Goal: Task Accomplishment & Management: Use online tool/utility

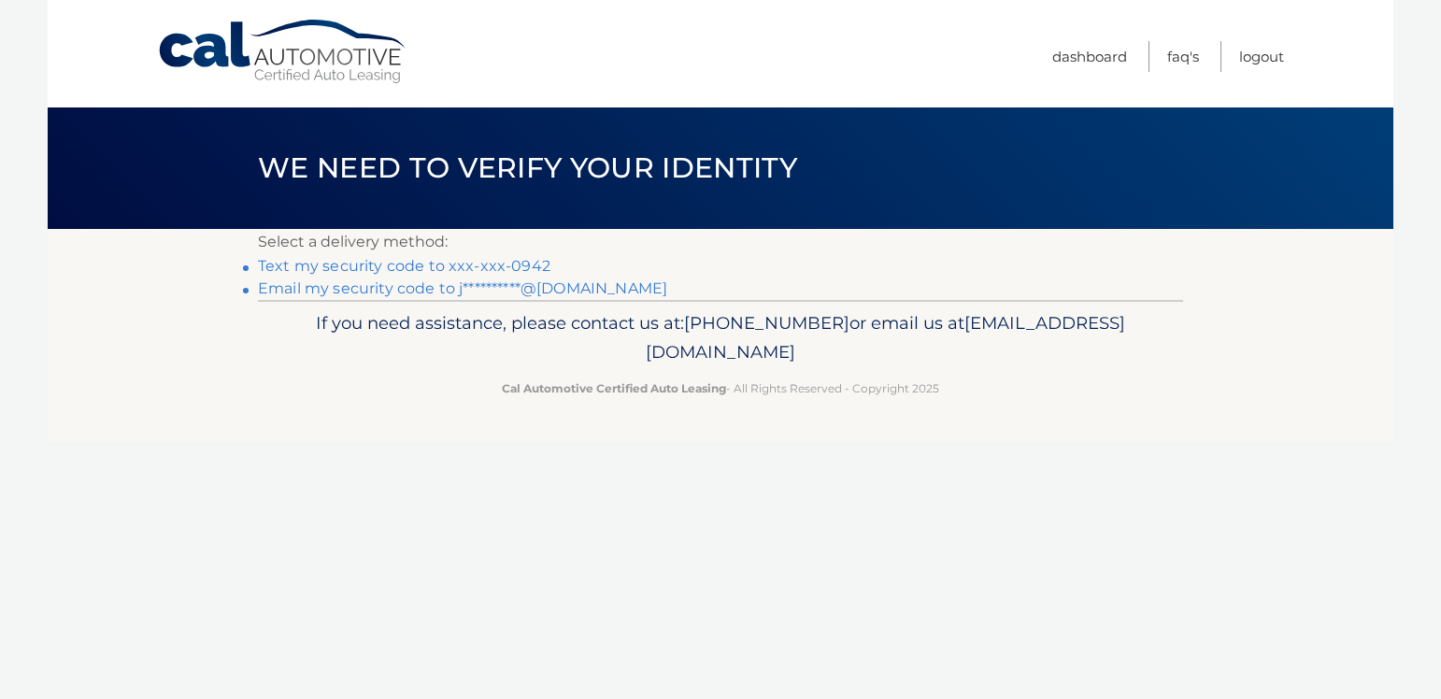
click at [515, 267] on link "Text my security code to xxx-xxx-0942" at bounding box center [404, 266] width 292 height 18
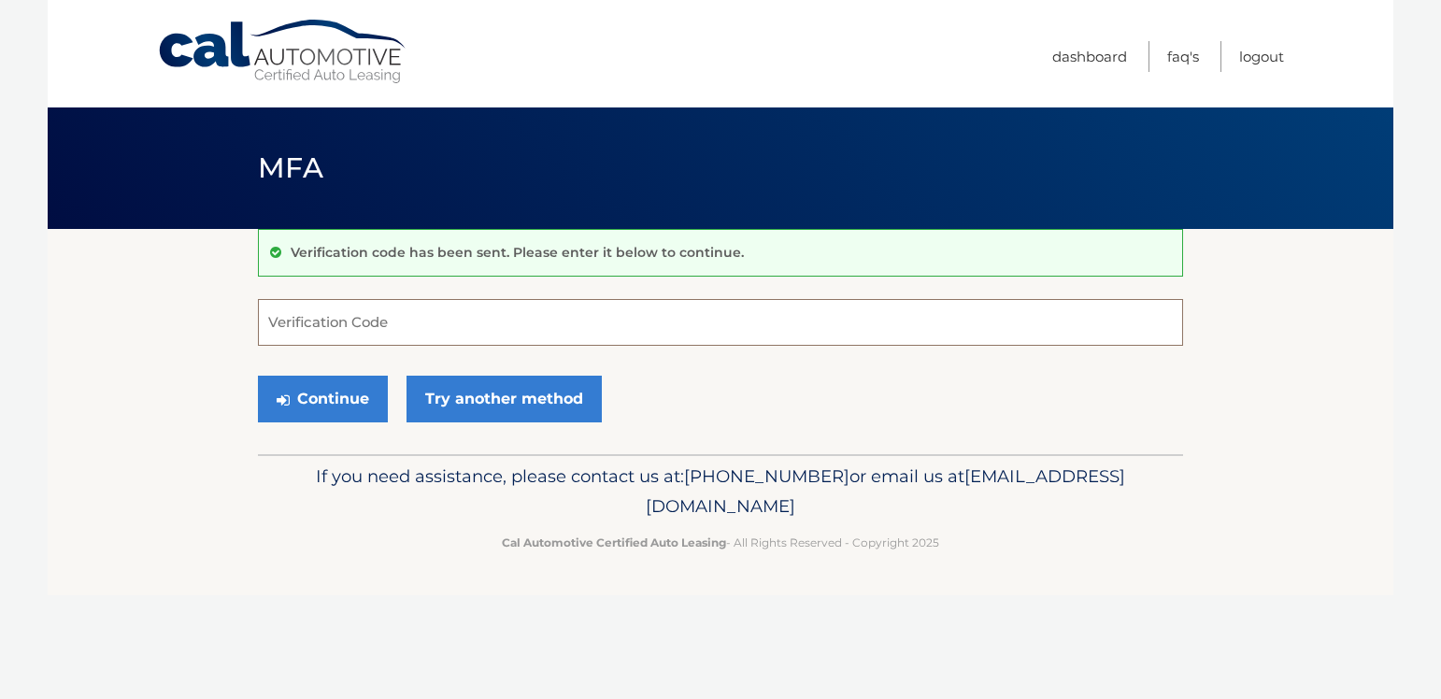
click at [374, 320] on input "Verification Code" at bounding box center [720, 322] width 925 height 47
type input "916210"
click at [340, 402] on button "Continue" at bounding box center [323, 399] width 130 height 47
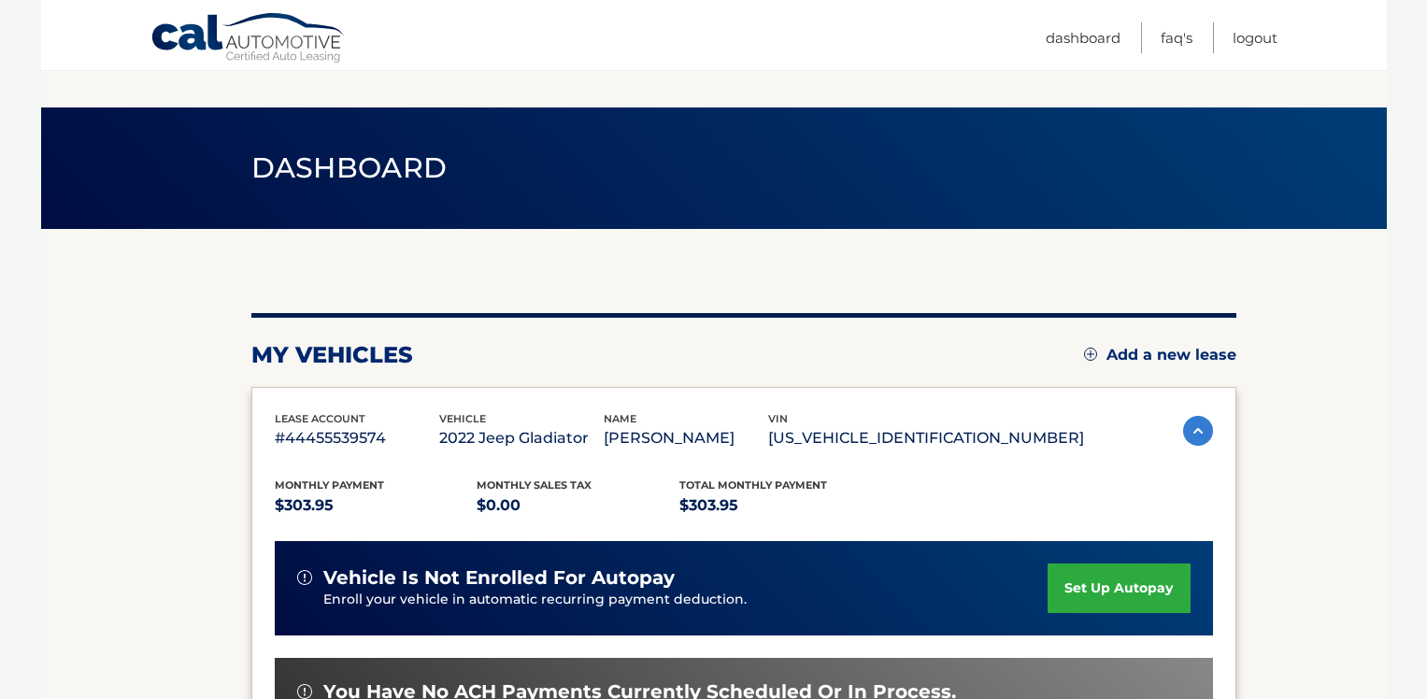
scroll to position [187, 0]
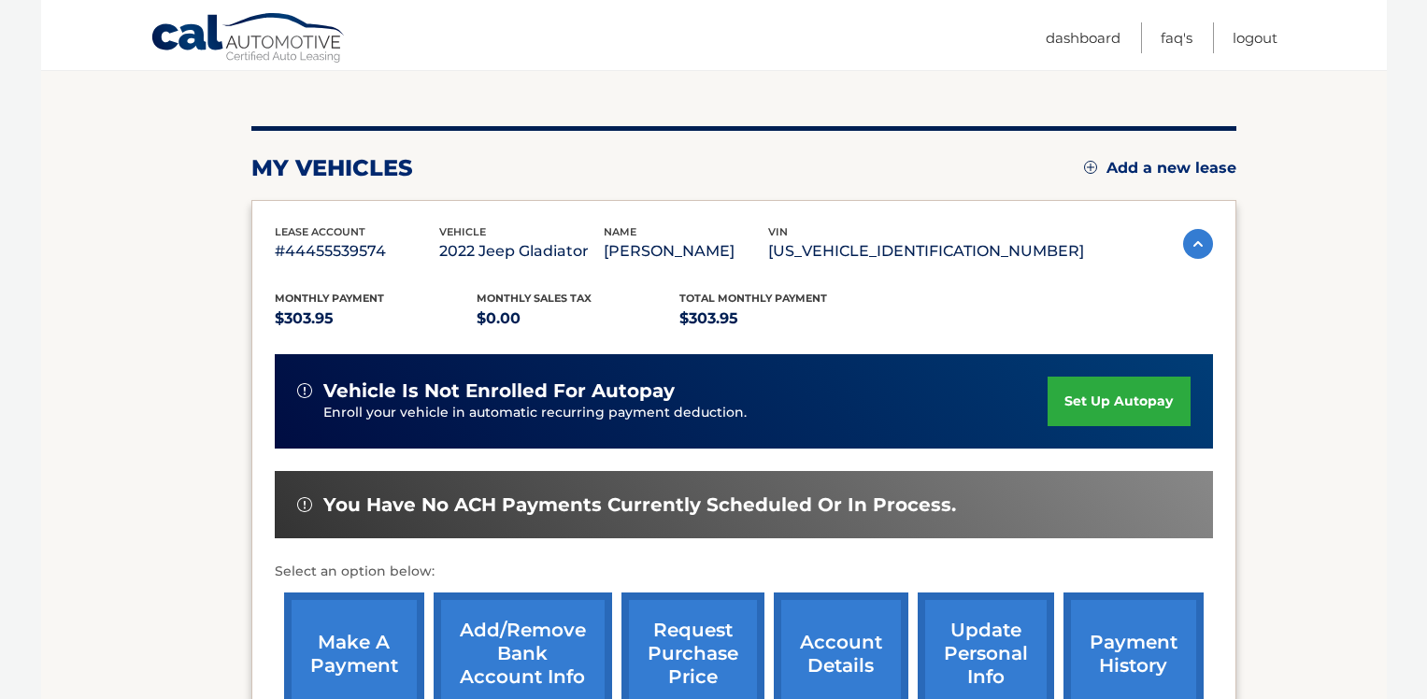
click at [367, 659] on link "make a payment" at bounding box center [354, 653] width 140 height 122
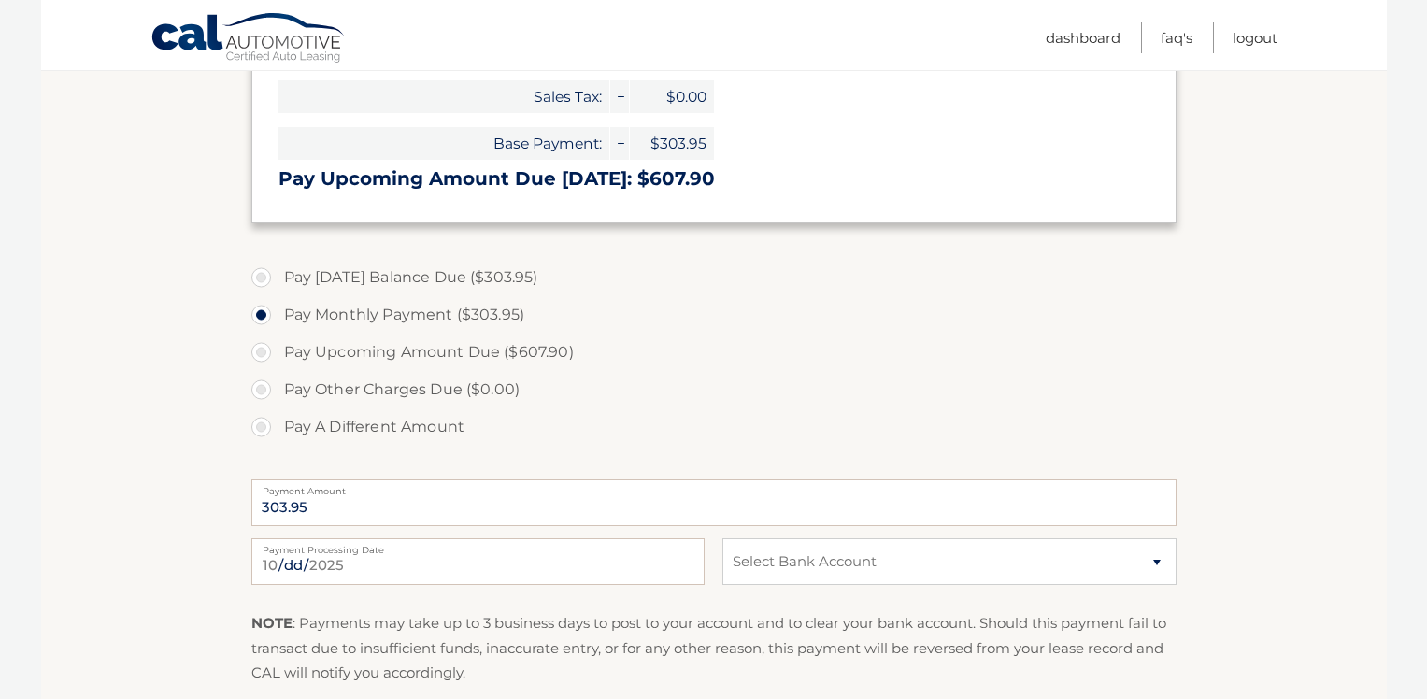
scroll to position [561, 0]
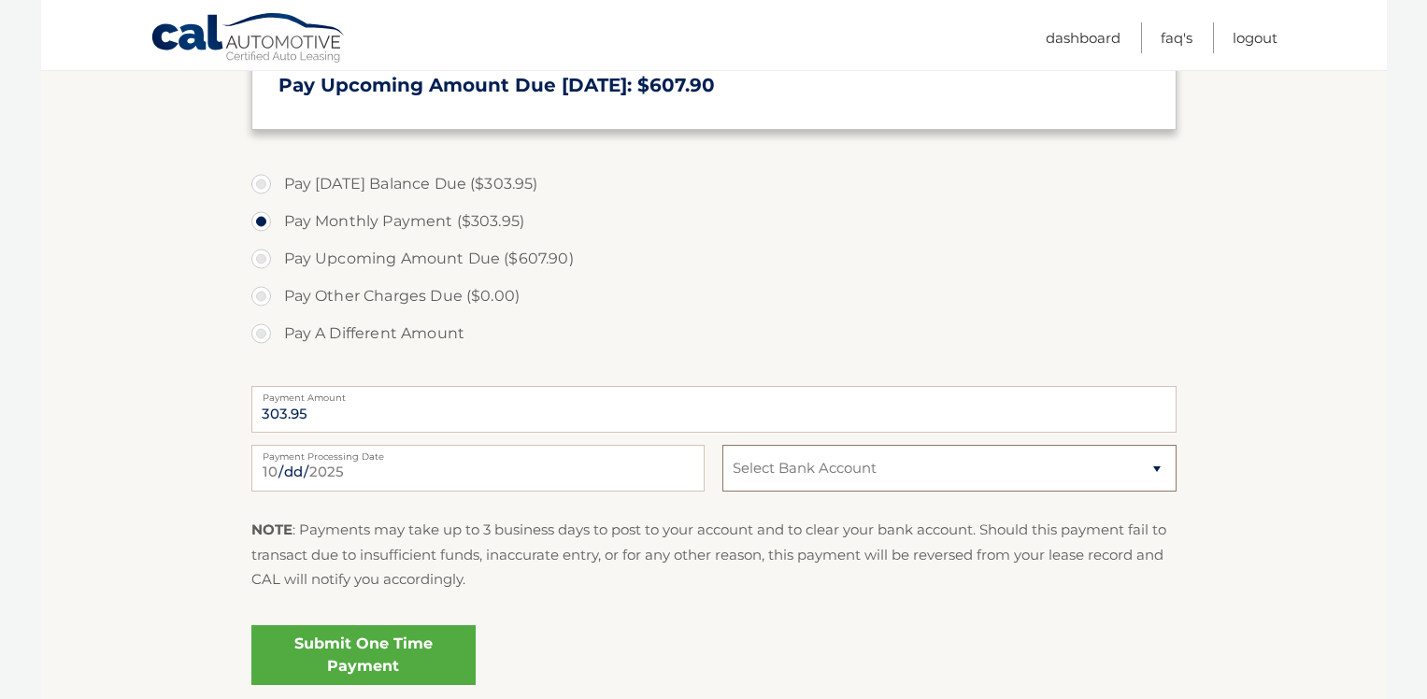
click at [961, 476] on select "Select Bank Account Checking WELLS FARGO BANK *****2611 Checking CITIZENS BANK,…" at bounding box center [948, 468] width 453 height 47
select select "NWNhYmE5YmMtNmNiOS00NjllLTg2YTQtZjk0OWJjZmQ3NGJm"
click at [722, 445] on select "Select Bank Account Checking WELLS FARGO BANK *****2611 Checking CITIZENS BANK,…" at bounding box center [948, 468] width 453 height 47
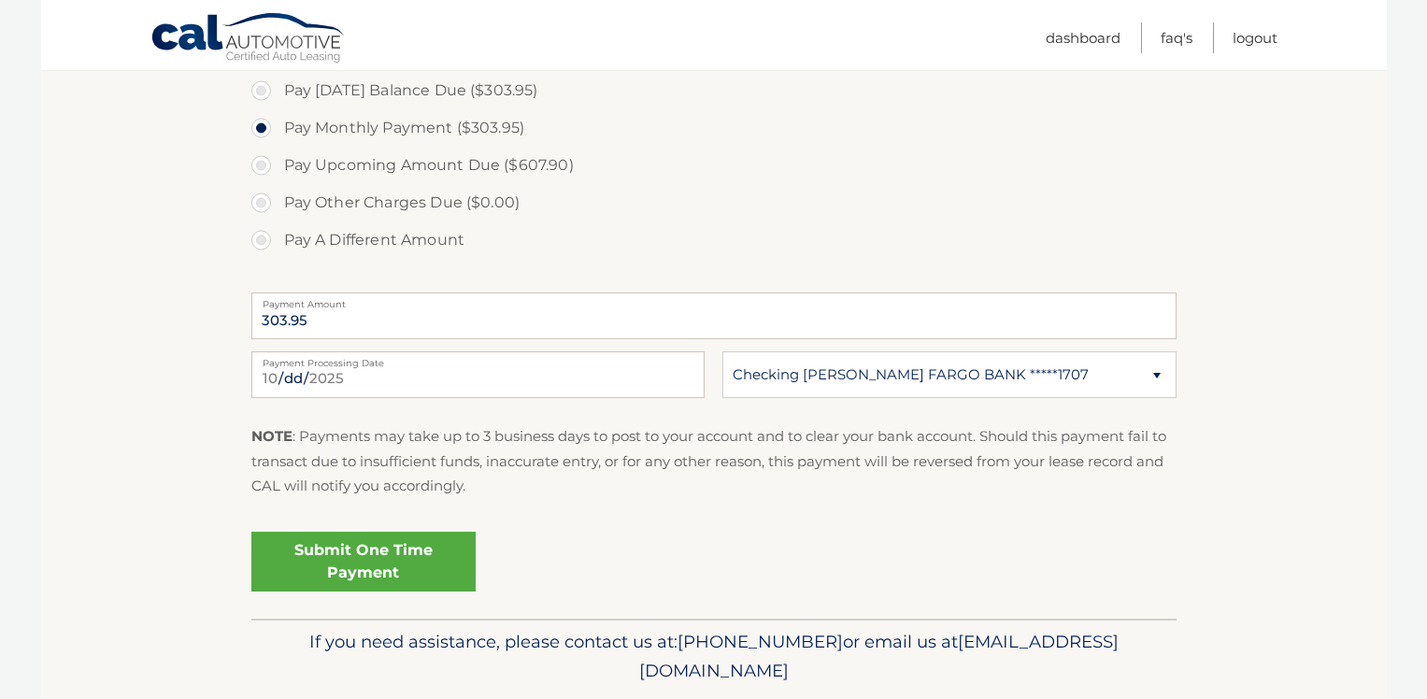
click at [392, 552] on link "Submit One Time Payment" at bounding box center [363, 562] width 224 height 60
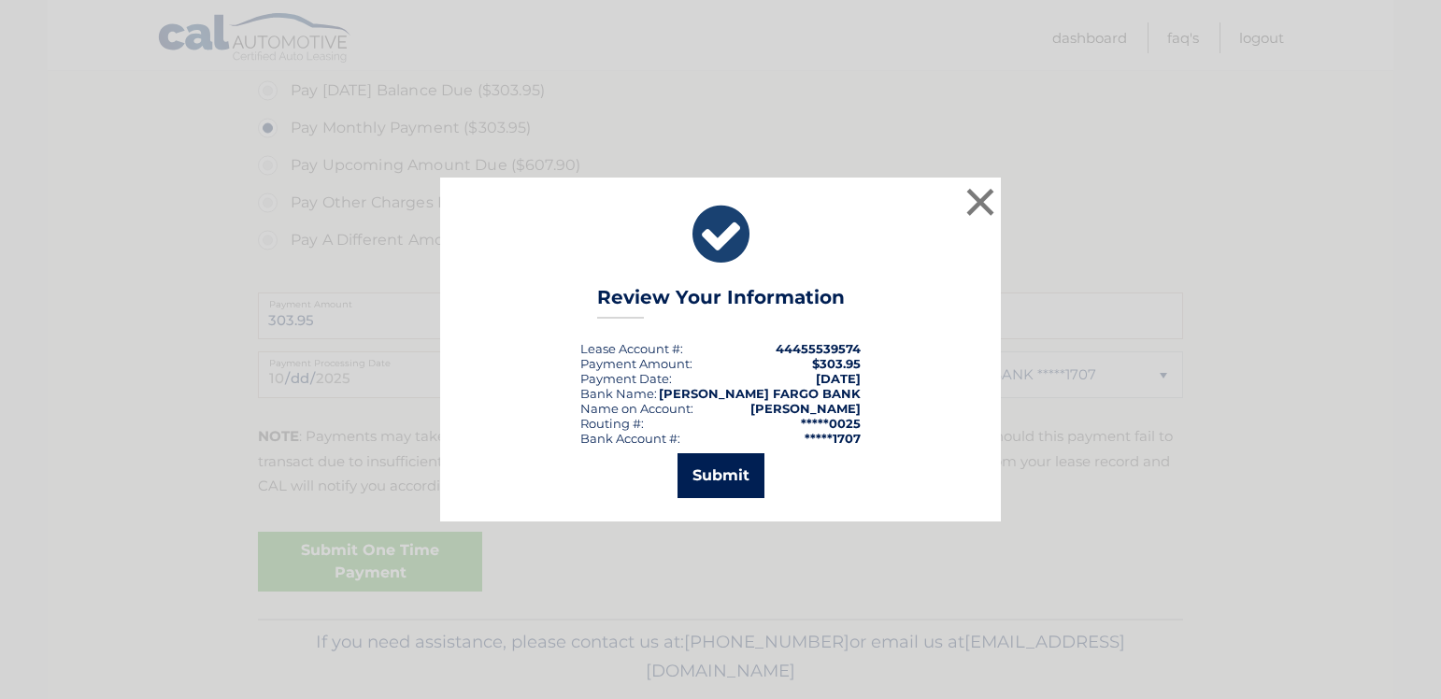
click at [714, 464] on button "Submit" at bounding box center [721, 475] width 87 height 45
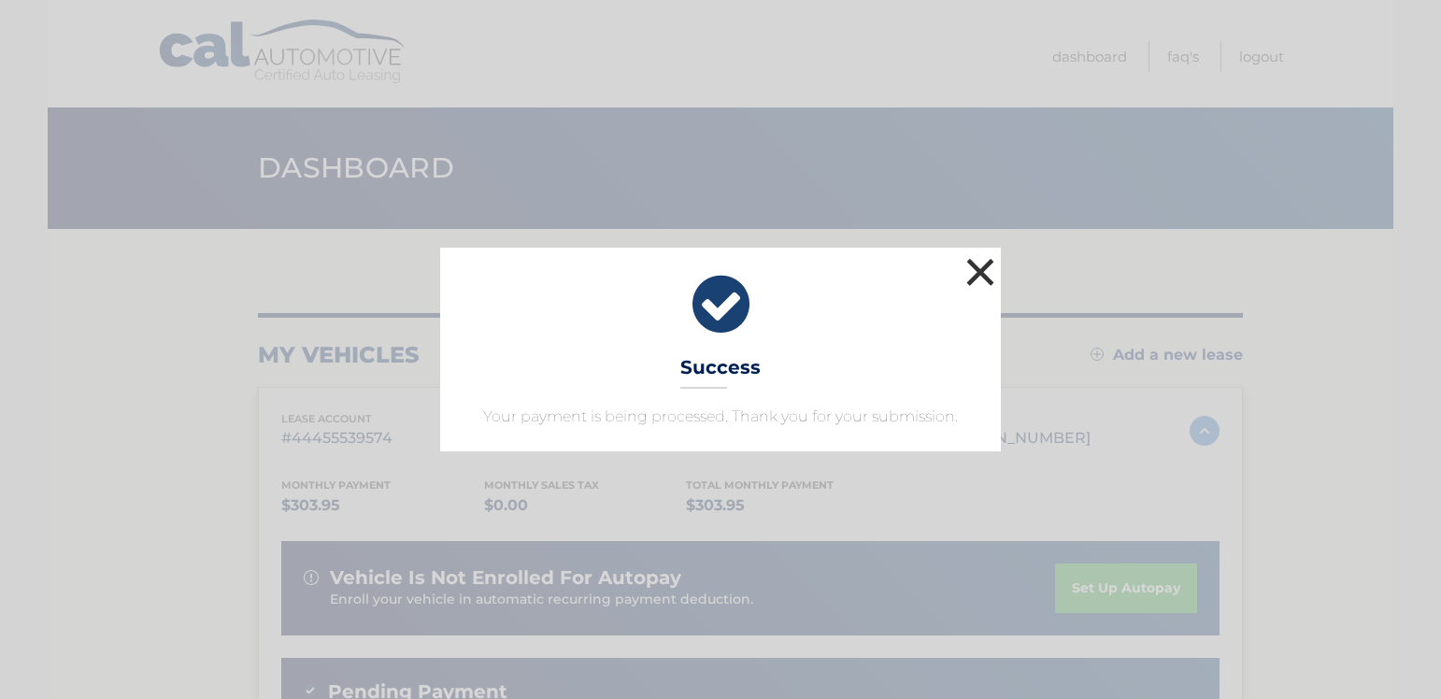
click at [977, 278] on button "×" at bounding box center [980, 271] width 37 height 37
